Goal: Task Accomplishment & Management: Manage account settings

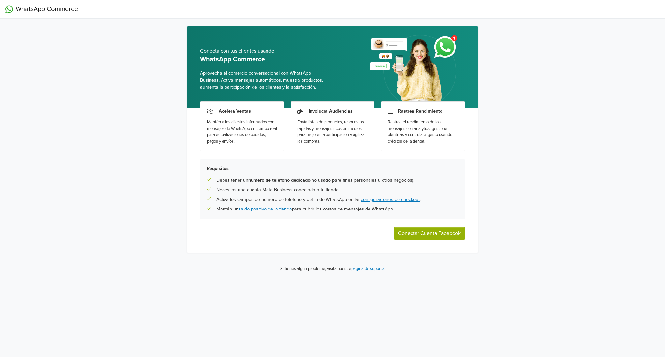
click at [514, 146] on div "WhatsApp Commerce Conecta con tus clientes usando WhatsApp Commerce Aprovecha e…" at bounding box center [332, 138] width 665 height 277
click at [429, 233] on button "Conectar Cuenta Facebook" at bounding box center [429, 233] width 71 height 12
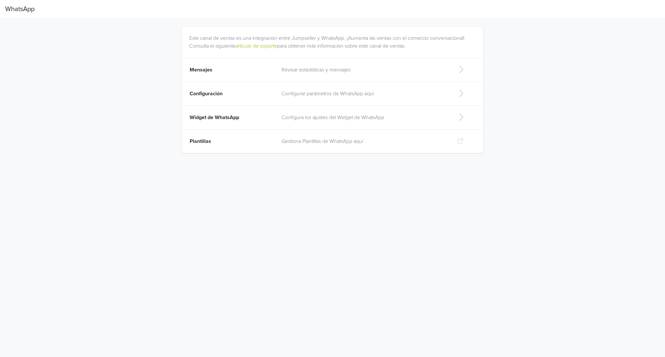
click at [364, 137] on p "Gestiona Plantillas de WhatsApp aquí" at bounding box center [364, 141] width 165 height 8
click at [303, 117] on p "Configura los ajustes del Widget de WhatsApp" at bounding box center [364, 117] width 165 height 8
select select "rb"
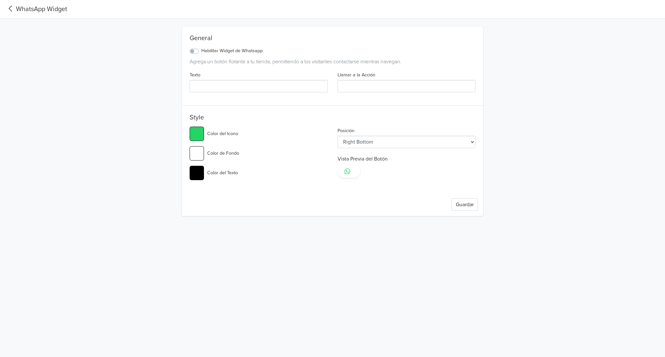
type input "#25d366"
select select "lt"
click at [13, 6] on icon at bounding box center [10, 8] width 11 height 9
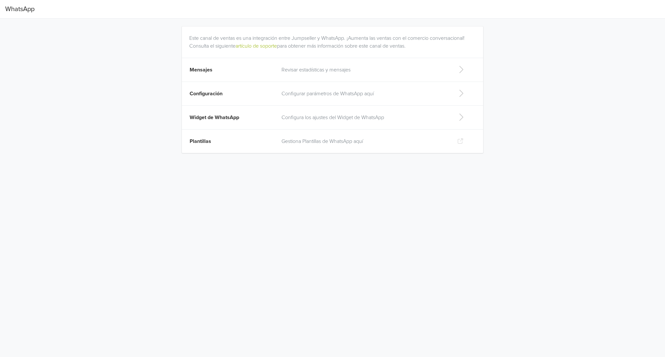
click at [321, 96] on p "Configurar parámetros de WhatsApp aquí" at bounding box center [364, 94] width 165 height 8
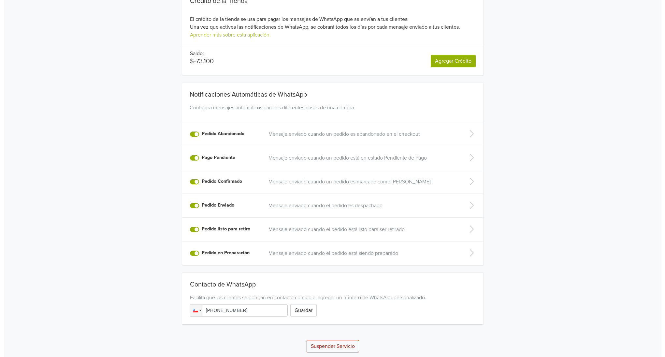
scroll to position [73, 0]
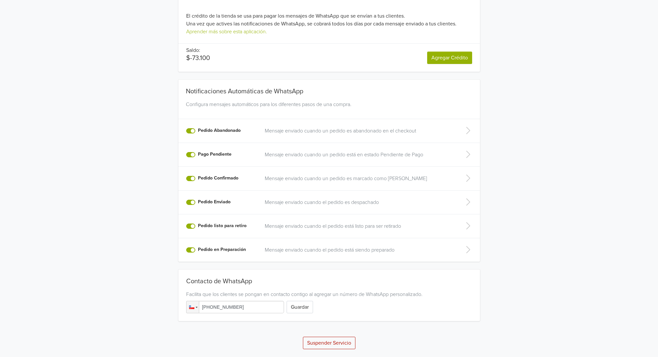
click at [340, 343] on button "Suspender Servicio" at bounding box center [329, 342] width 52 height 12
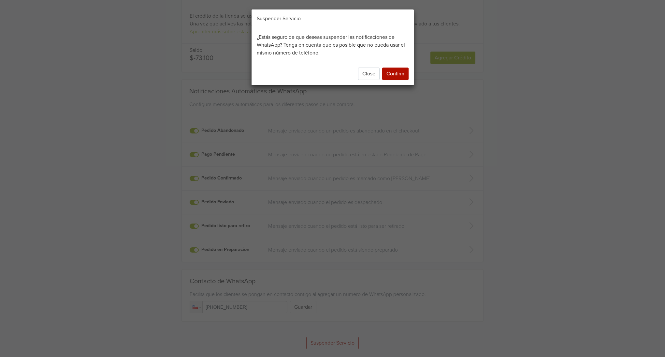
click at [411, 231] on div "Suspender Servicio ¿Estás seguro de que deseas suspender las notificaciones de …" at bounding box center [332, 178] width 665 height 357
click at [393, 74] on button "Confirm" at bounding box center [395, 73] width 26 height 12
